Goal: Find specific page/section: Find specific page/section

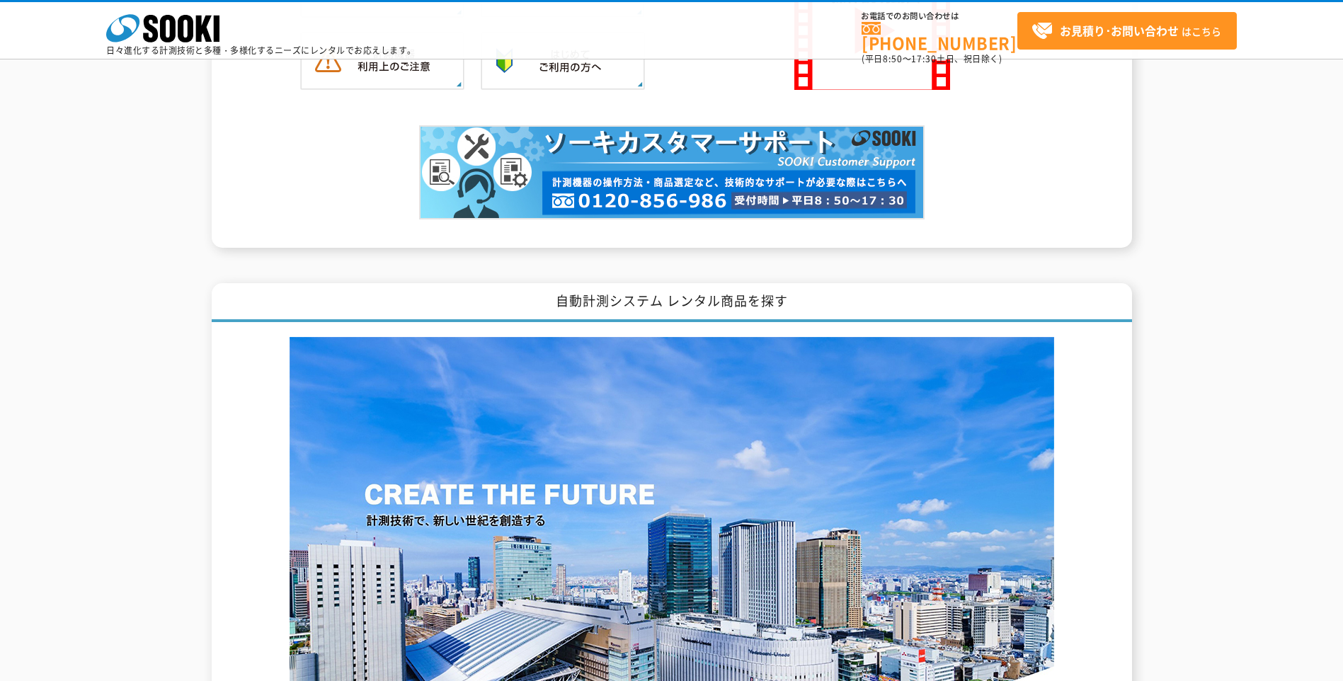
scroll to position [873, 0]
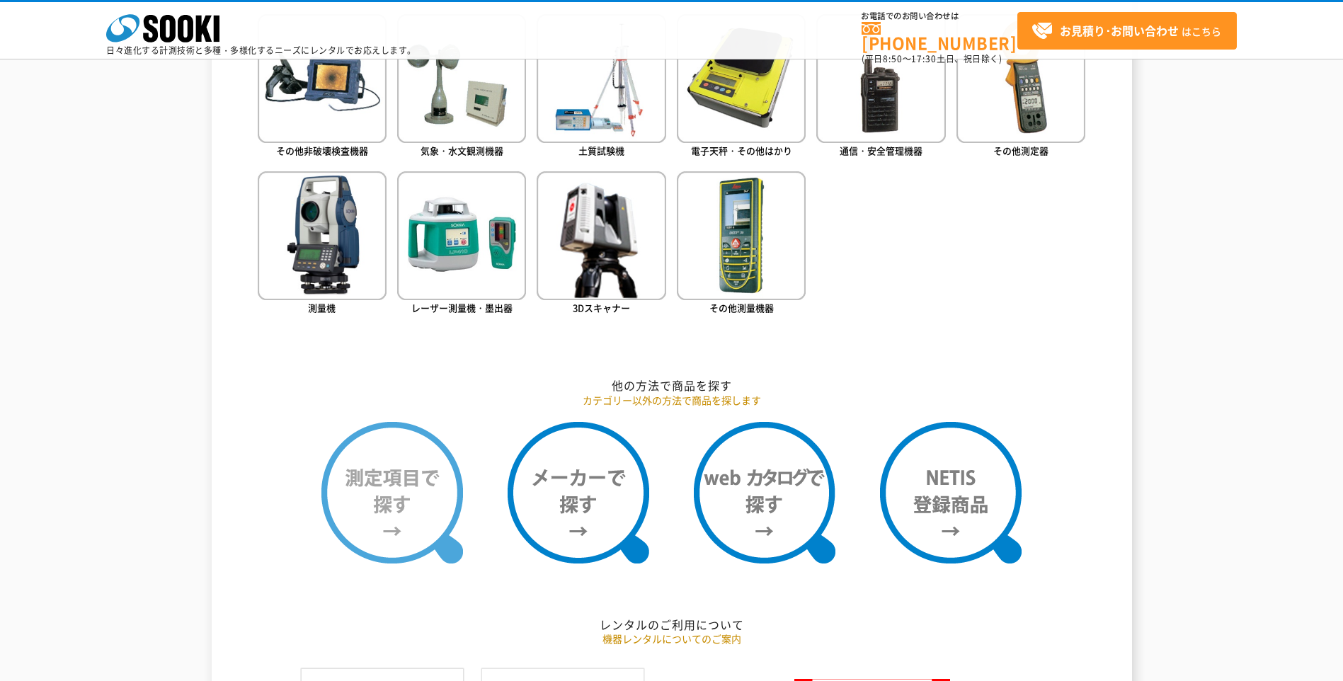
click at [418, 501] on img at bounding box center [393, 493] width 142 height 142
click at [375, 507] on img at bounding box center [393, 493] width 142 height 142
click at [384, 493] on img at bounding box center [393, 493] width 142 height 142
click at [397, 493] on img at bounding box center [393, 493] width 142 height 142
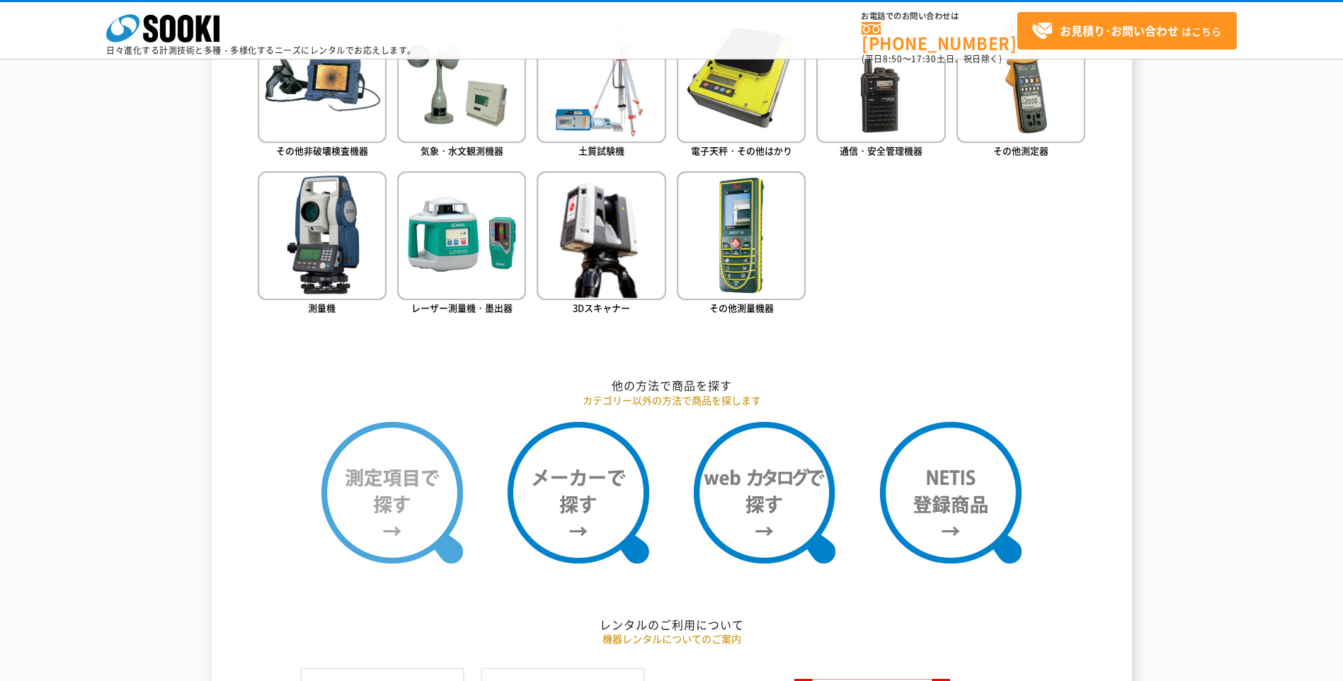
click at [399, 493] on img at bounding box center [393, 493] width 142 height 142
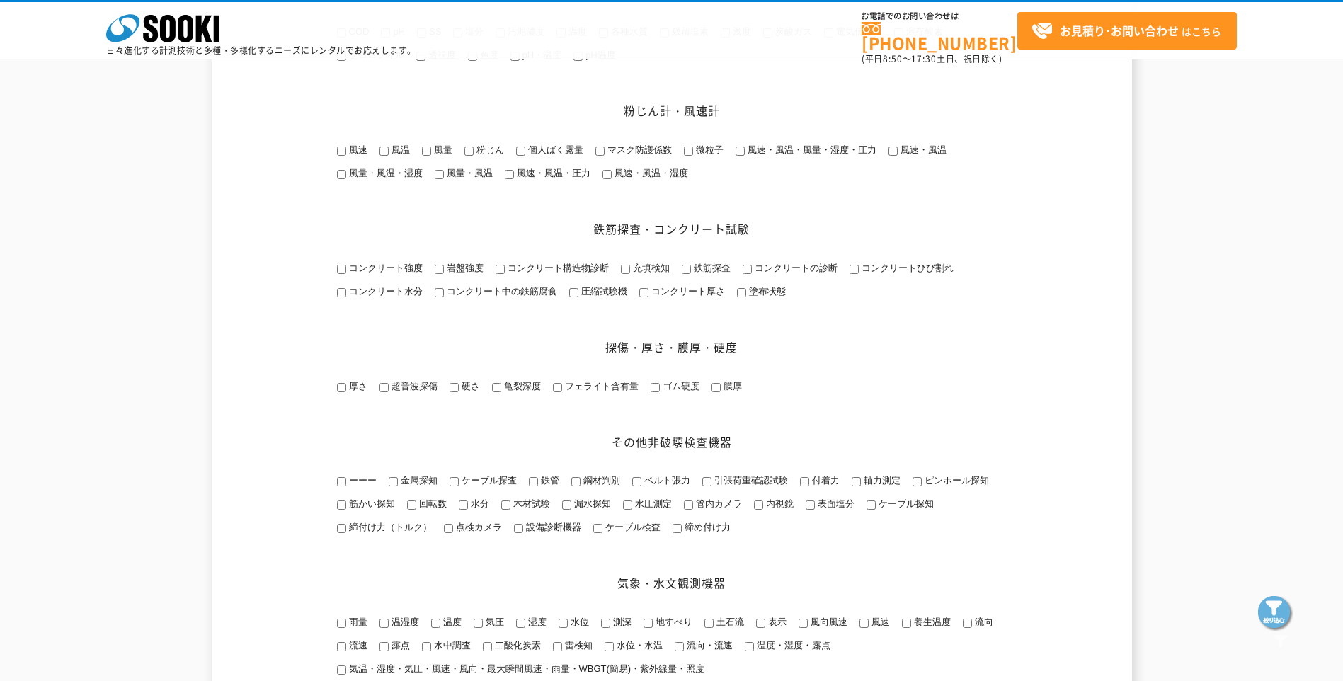
scroll to position [354, 0]
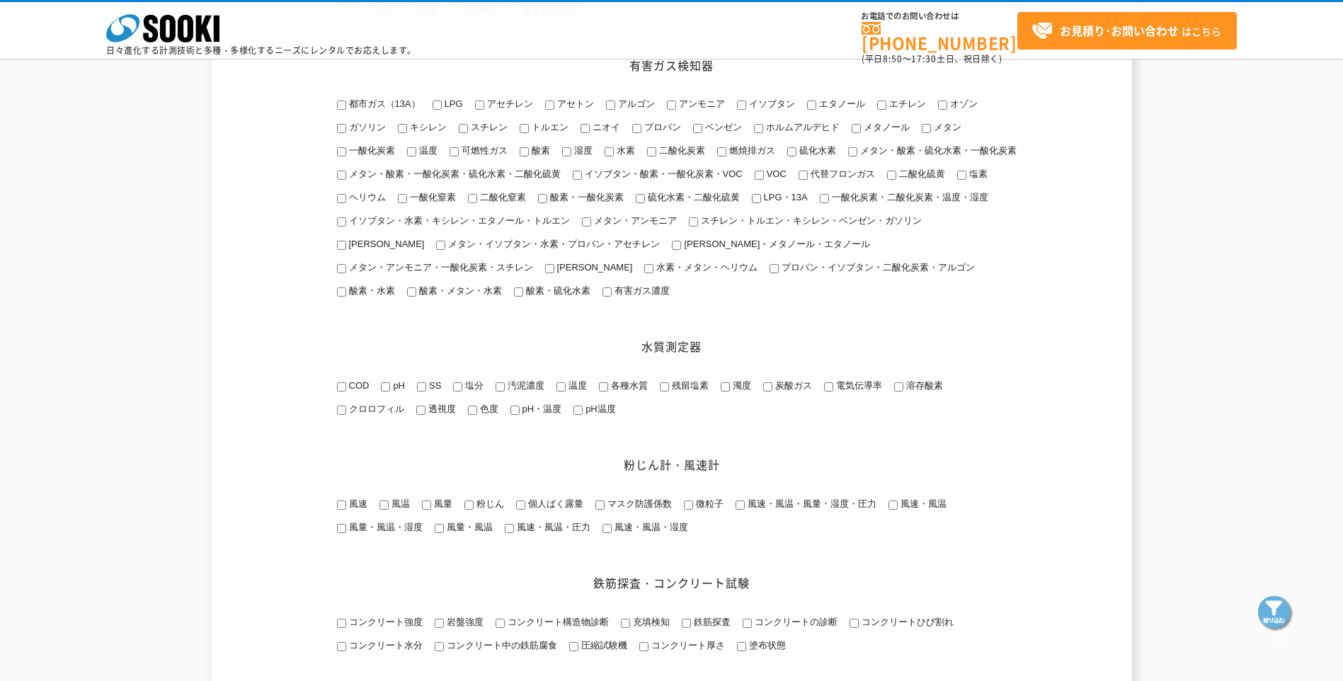
click at [945, 107] on input "オゾン" at bounding box center [942, 105] width 9 height 9
checkbox input "true"
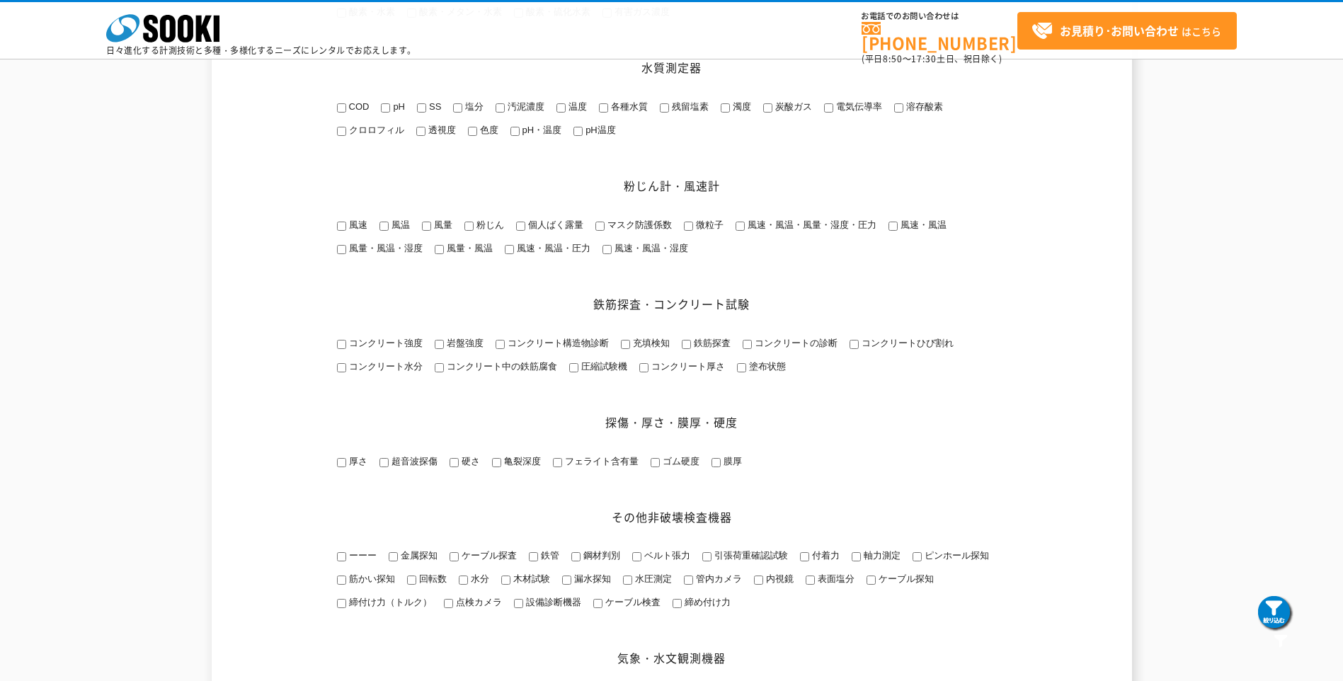
scroll to position [708, 0]
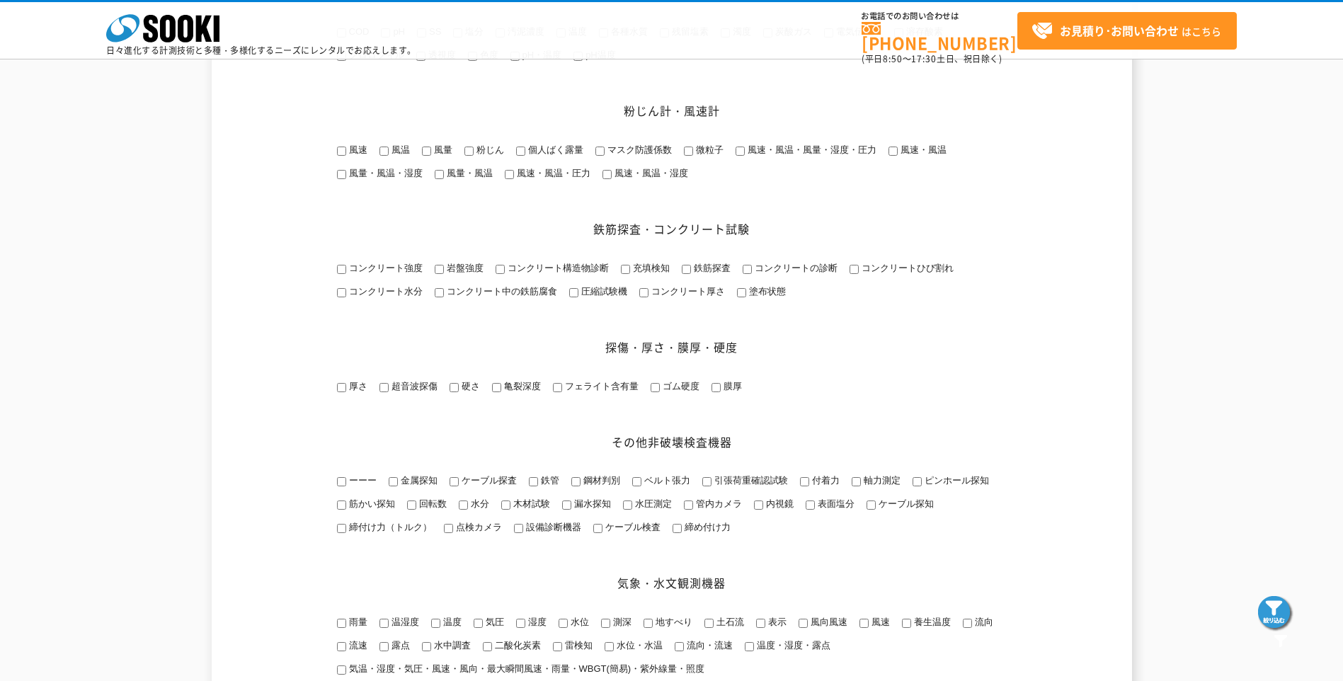
click at [1275, 616] on img at bounding box center [1275, 613] width 35 height 35
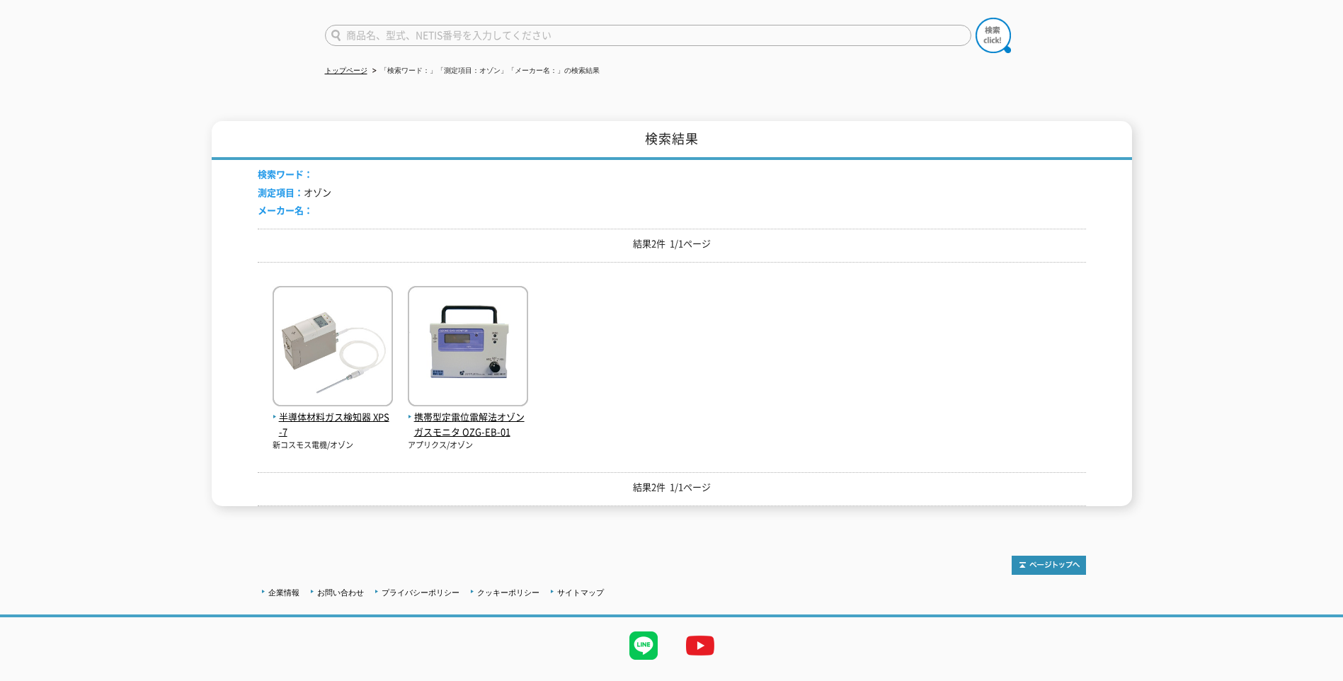
scroll to position [127, 0]
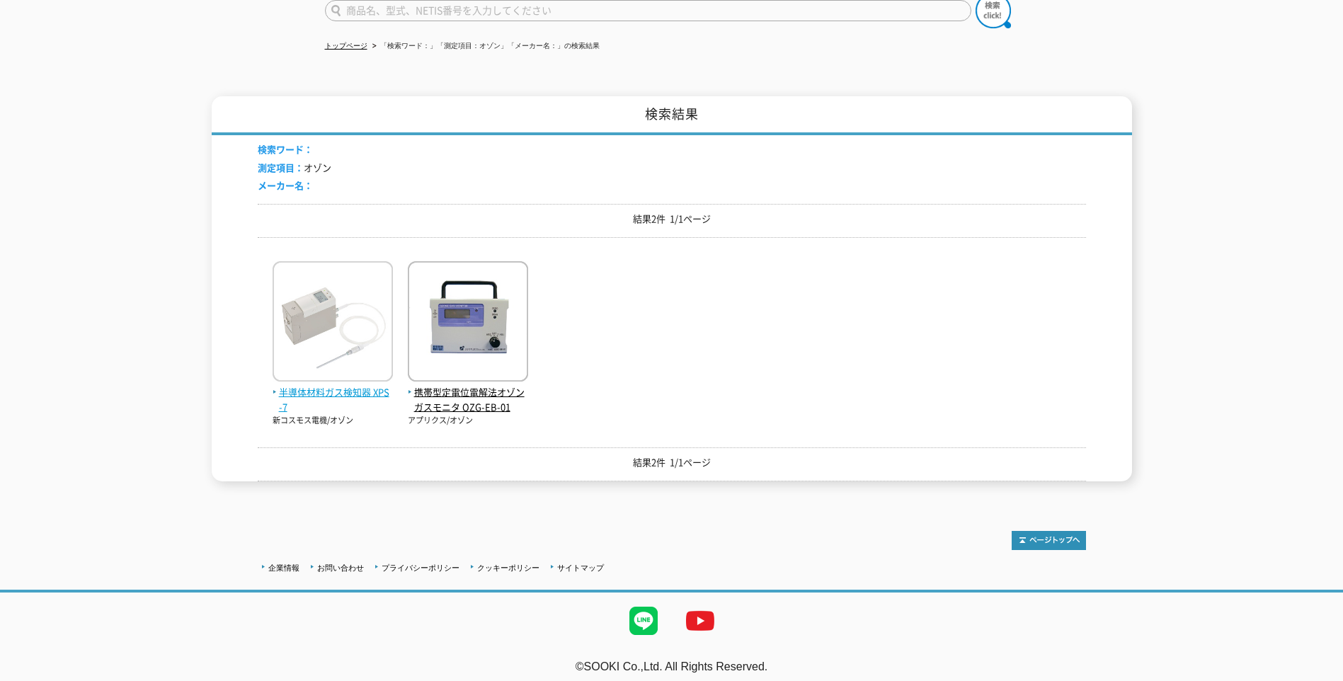
click at [313, 309] on img at bounding box center [333, 323] width 120 height 124
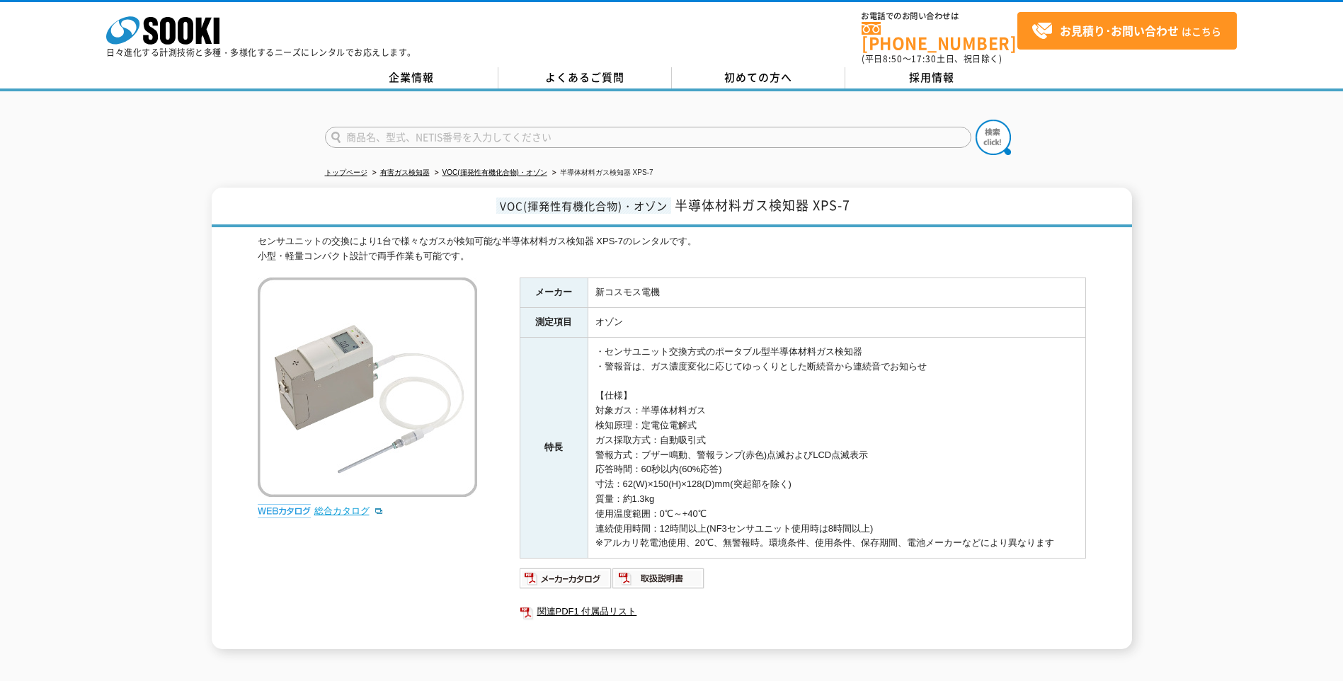
click at [327, 508] on link "総合カタログ" at bounding box center [348, 511] width 69 height 11
